Goal: Task Accomplishment & Management: Use online tool/utility

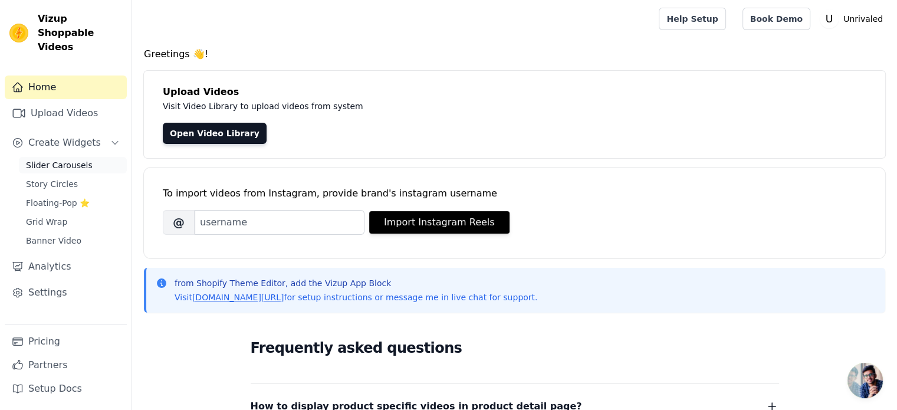
click at [57, 159] on span "Slider Carousels" at bounding box center [59, 165] width 67 height 12
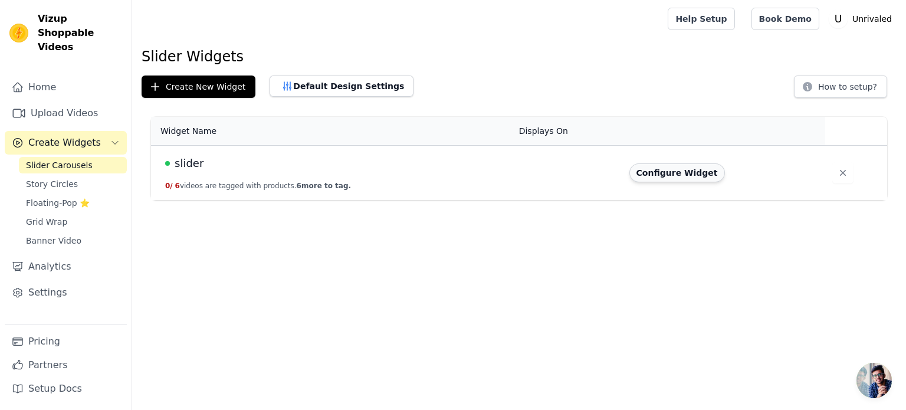
click at [640, 172] on button "Configure Widget" at bounding box center [678, 172] width 96 height 19
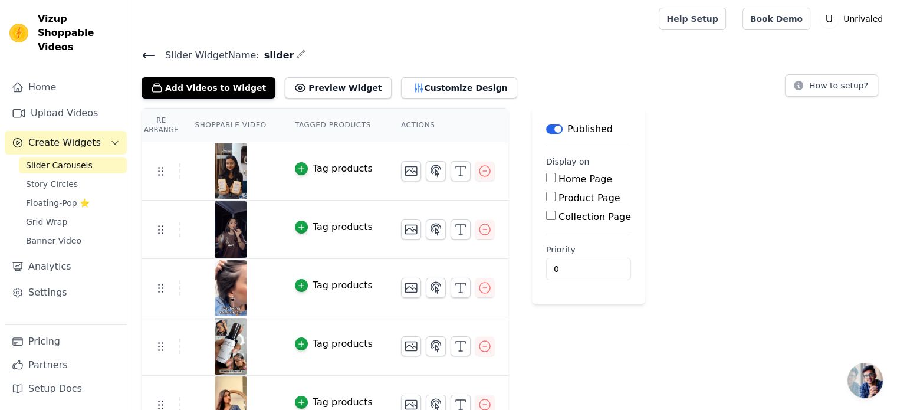
click at [546, 179] on input "Home Page" at bounding box center [550, 177] width 9 height 9
checkbox input "true"
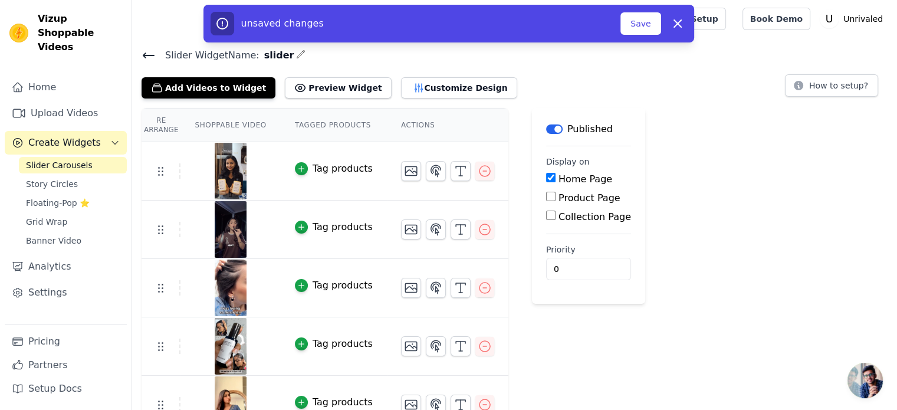
click at [546, 199] on input "Product Page" at bounding box center [550, 196] width 9 height 9
checkbox input "true"
click at [546, 253] on input "Collection Page" at bounding box center [550, 248] width 9 height 9
checkbox input "true"
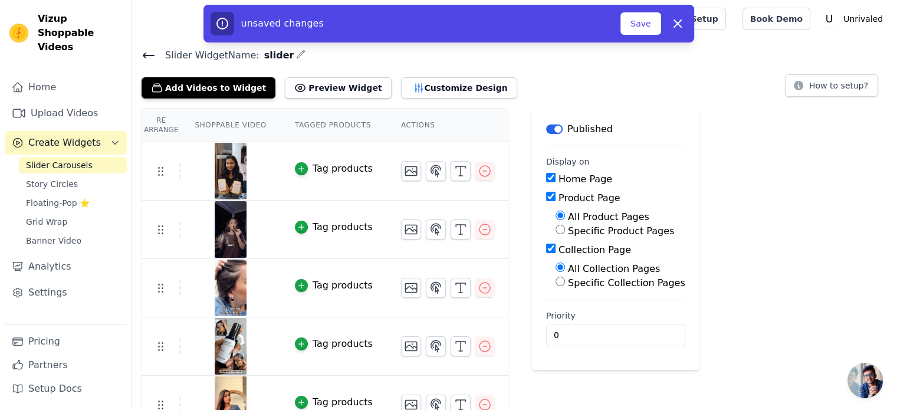
click at [556, 226] on input "Specific Product Pages" at bounding box center [560, 229] width 9 height 9
radio input "true"
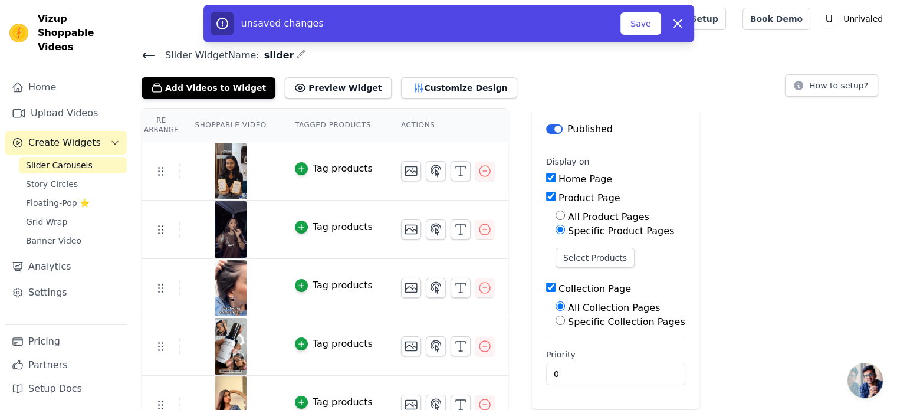
click at [556, 210] on div "All Product Pages" at bounding box center [621, 217] width 130 height 14
click at [556, 216] on input "All Product Pages" at bounding box center [560, 215] width 9 height 9
radio input "true"
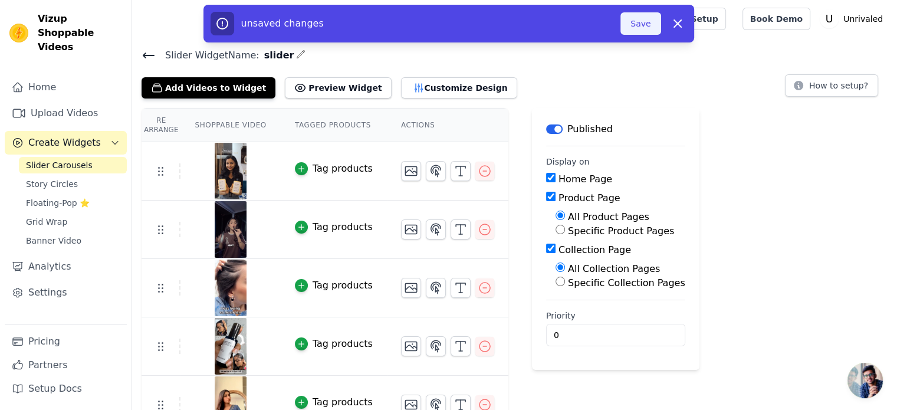
click at [644, 23] on button "Save" at bounding box center [641, 23] width 40 height 22
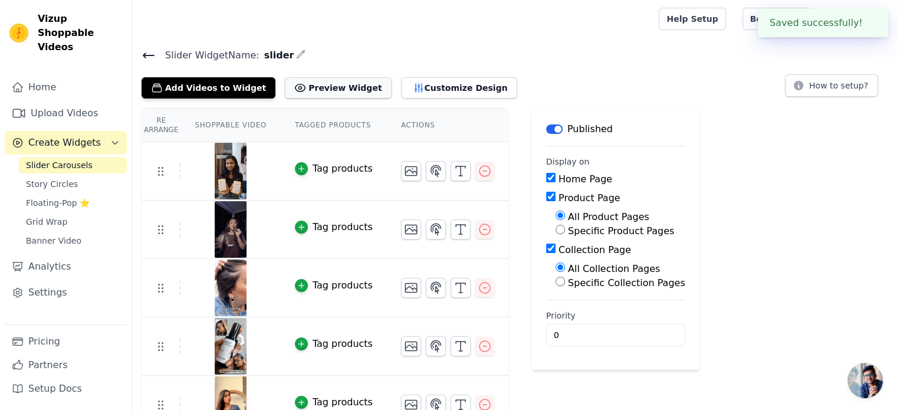
click at [313, 89] on button "Preview Widget" at bounding box center [338, 87] width 106 height 21
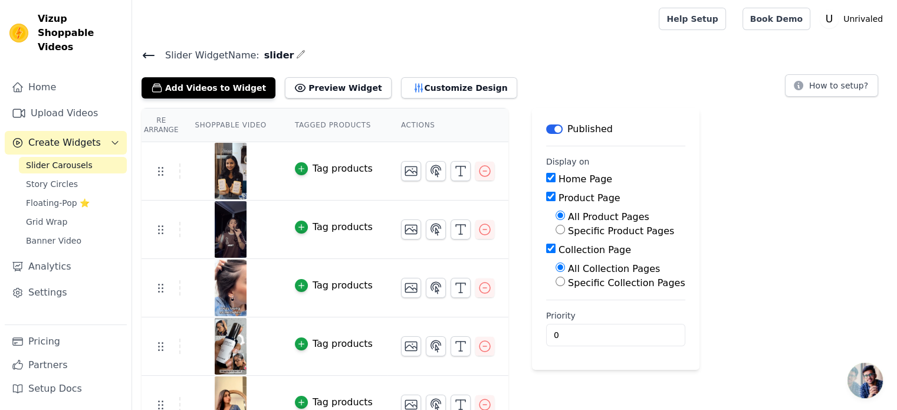
click at [67, 159] on span "Slider Carousels" at bounding box center [59, 165] width 67 height 12
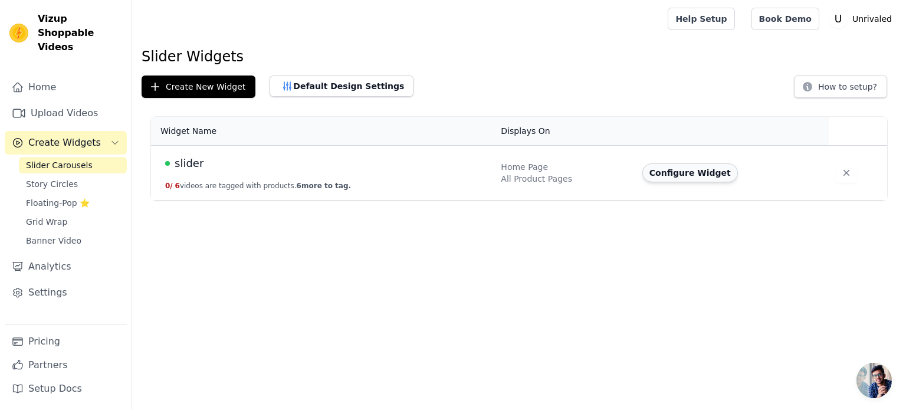
click at [680, 169] on button "Configure Widget" at bounding box center [690, 172] width 96 height 19
